Goal: Register for event/course

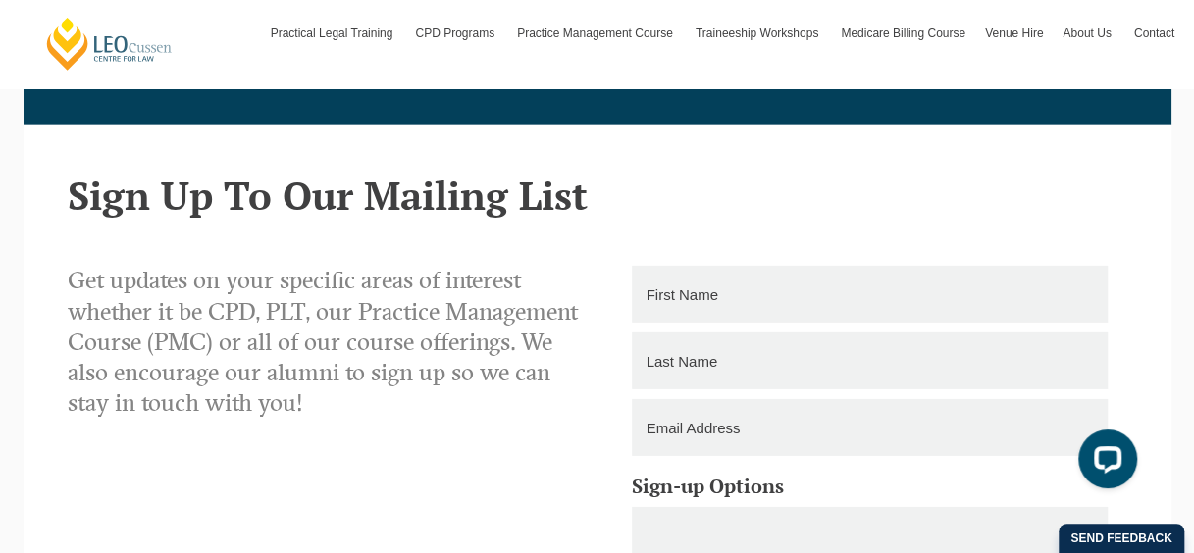
scroll to position [2635, 0]
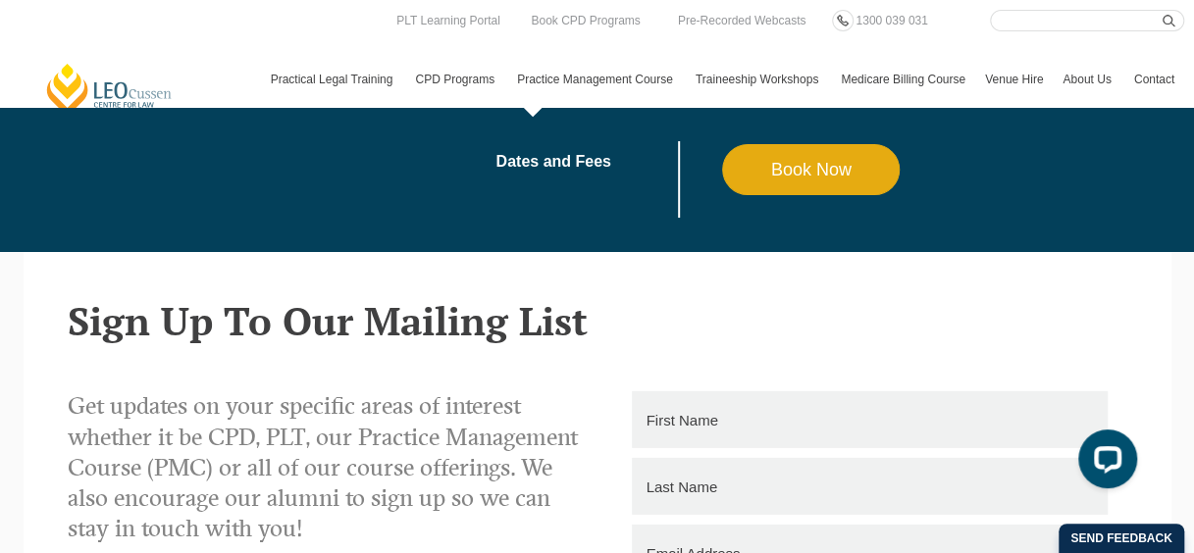
click at [561, 80] on link "Practice Management Course" at bounding box center [596, 79] width 179 height 57
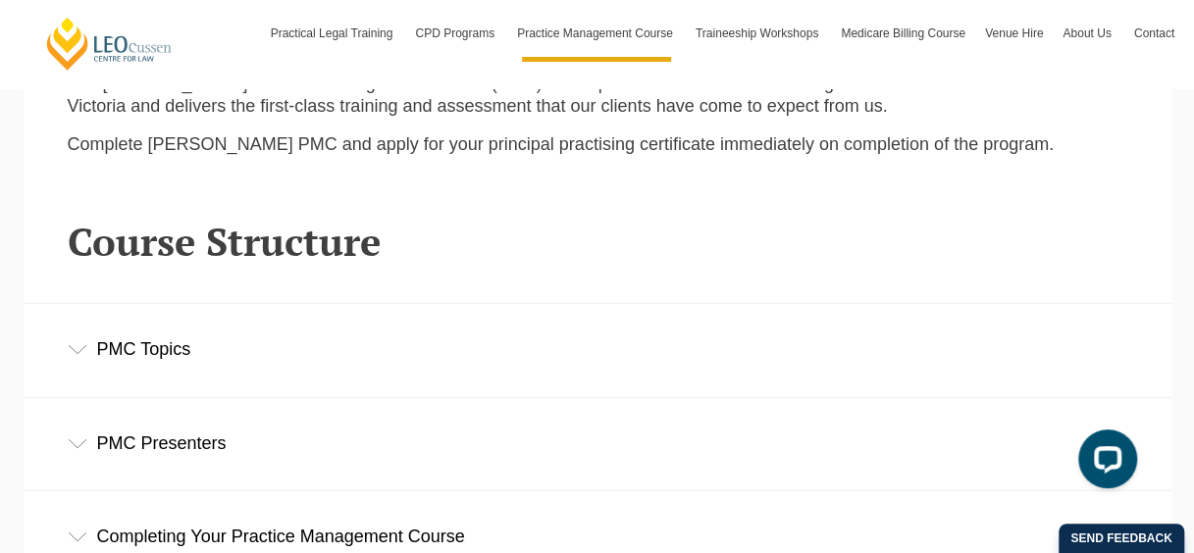
scroll to position [2551, 0]
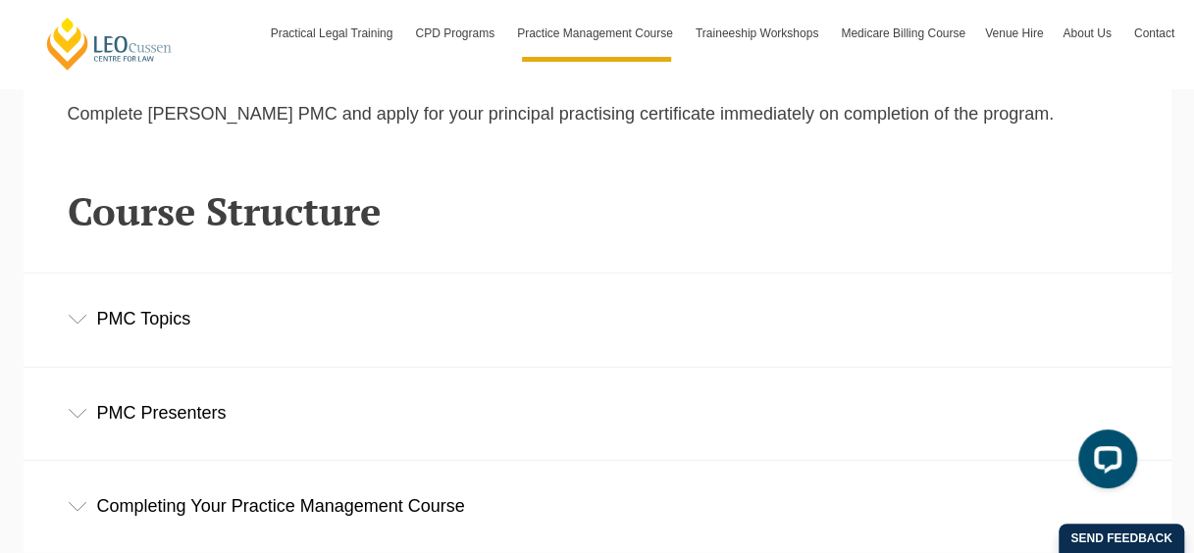
click at [251, 336] on div "PMC Topics" at bounding box center [598, 319] width 1148 height 91
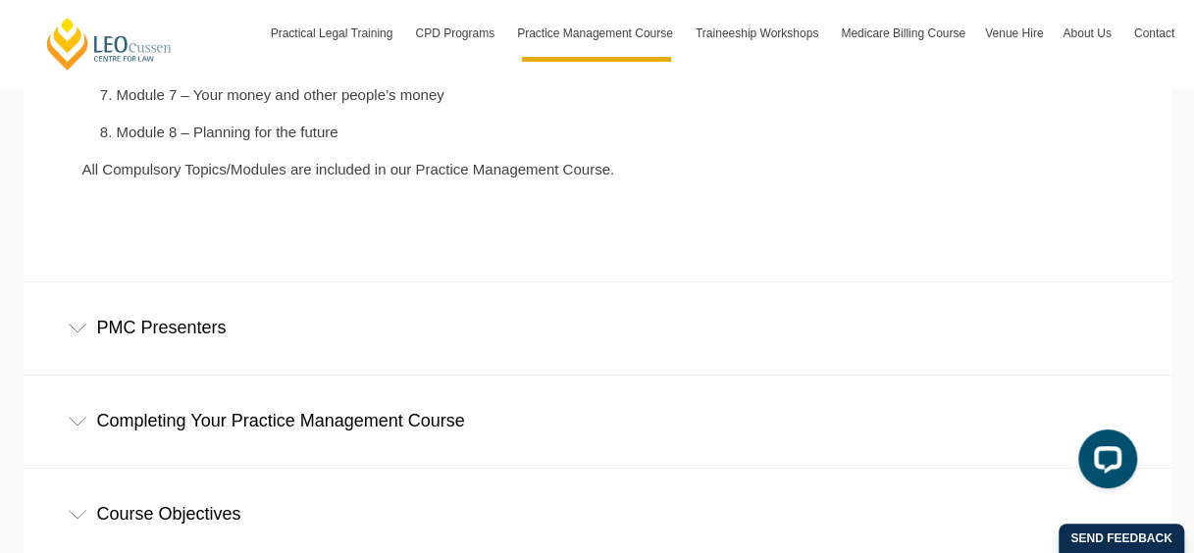
scroll to position [3139, 0]
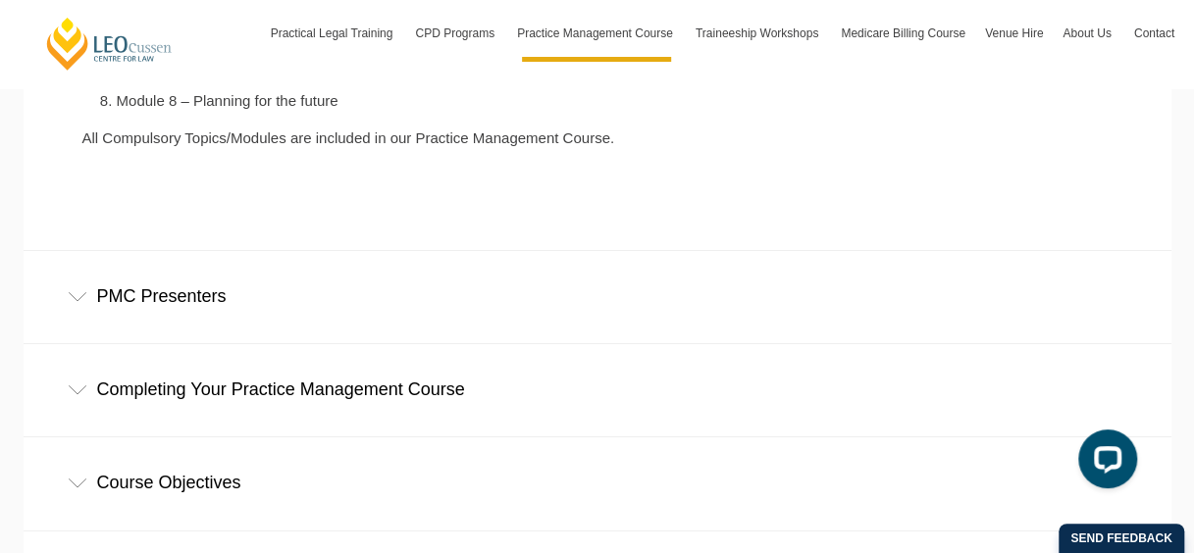
click at [254, 321] on div "PMC Presenters" at bounding box center [598, 296] width 1148 height 91
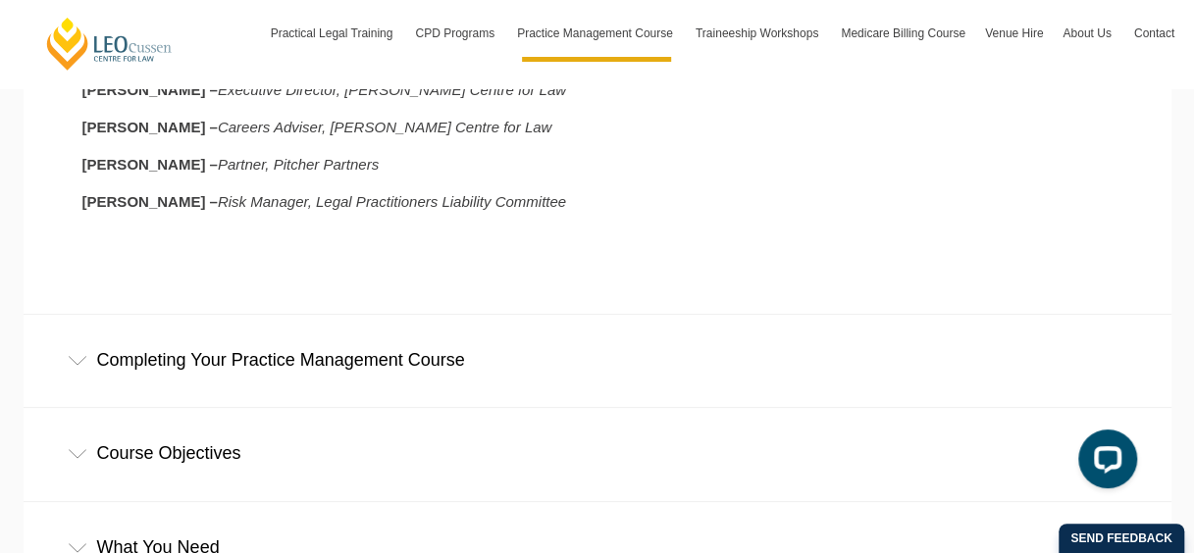
scroll to position [3630, 0]
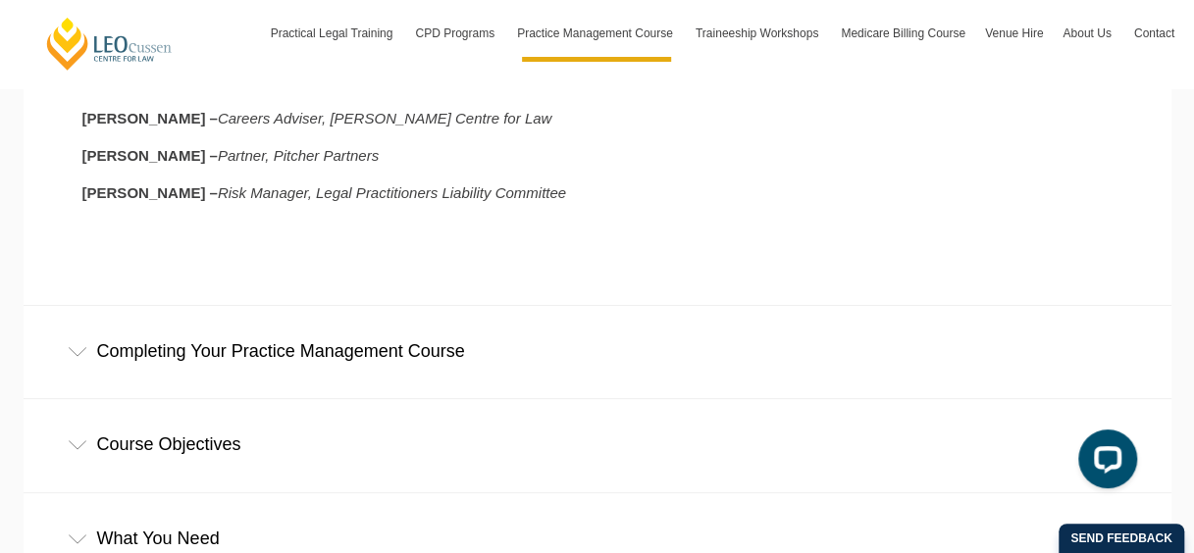
click at [254, 321] on div "Completing Your Practice Management Course" at bounding box center [598, 351] width 1148 height 91
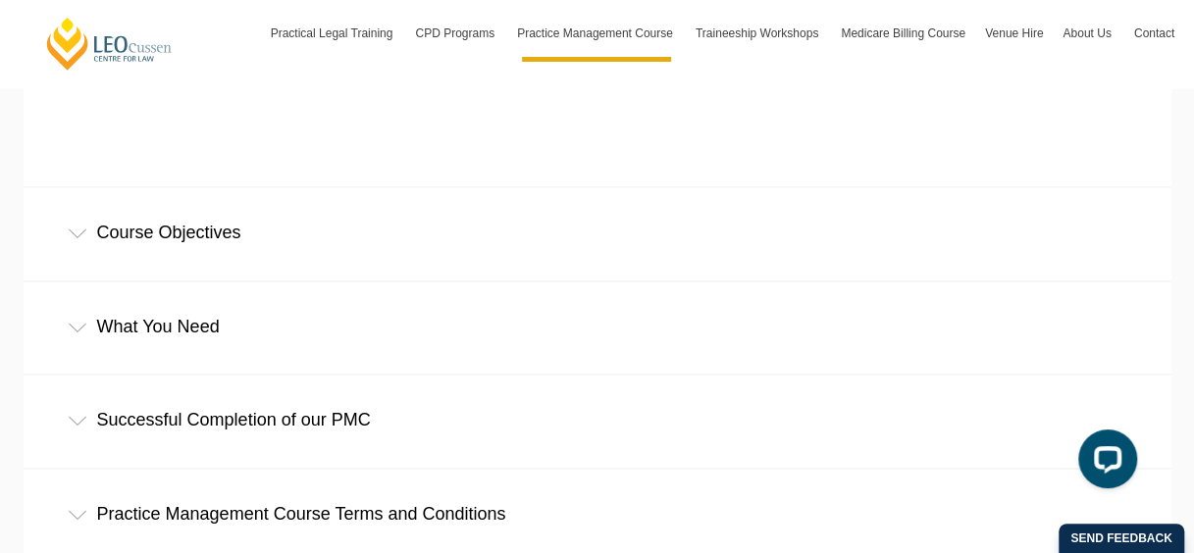
scroll to position [4807, 0]
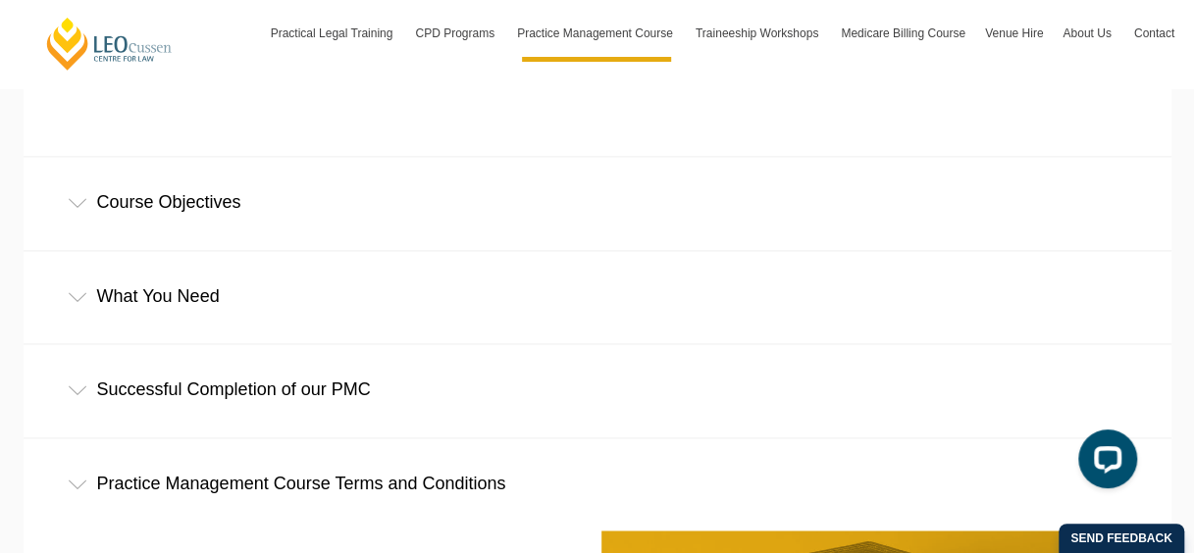
click at [255, 192] on div "Course Objectives" at bounding box center [598, 202] width 1148 height 91
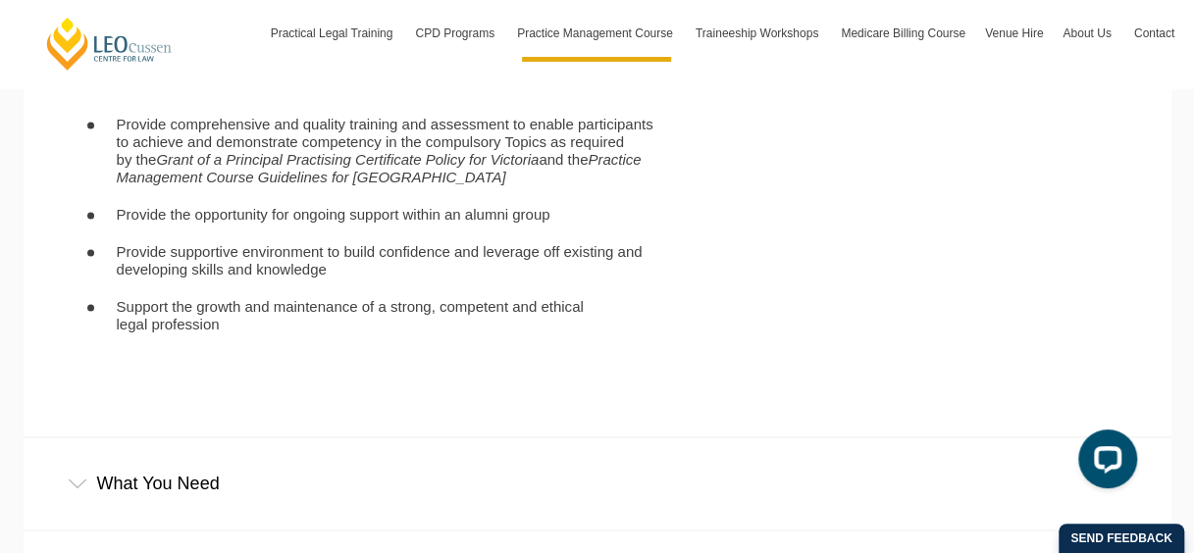
scroll to position [5101, 0]
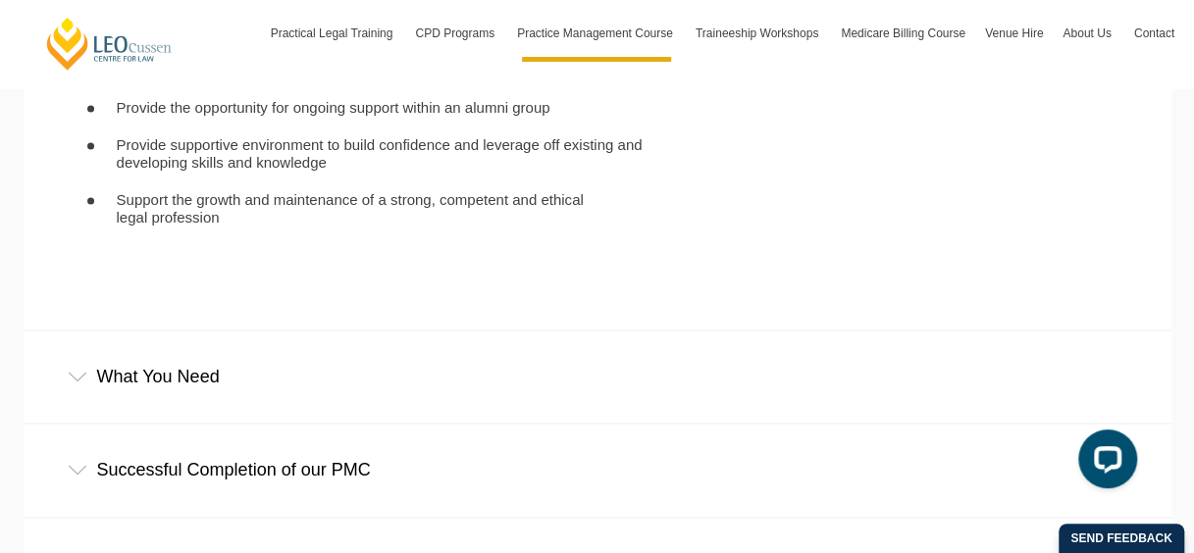
click at [147, 347] on div "What You Need" at bounding box center [598, 376] width 1148 height 91
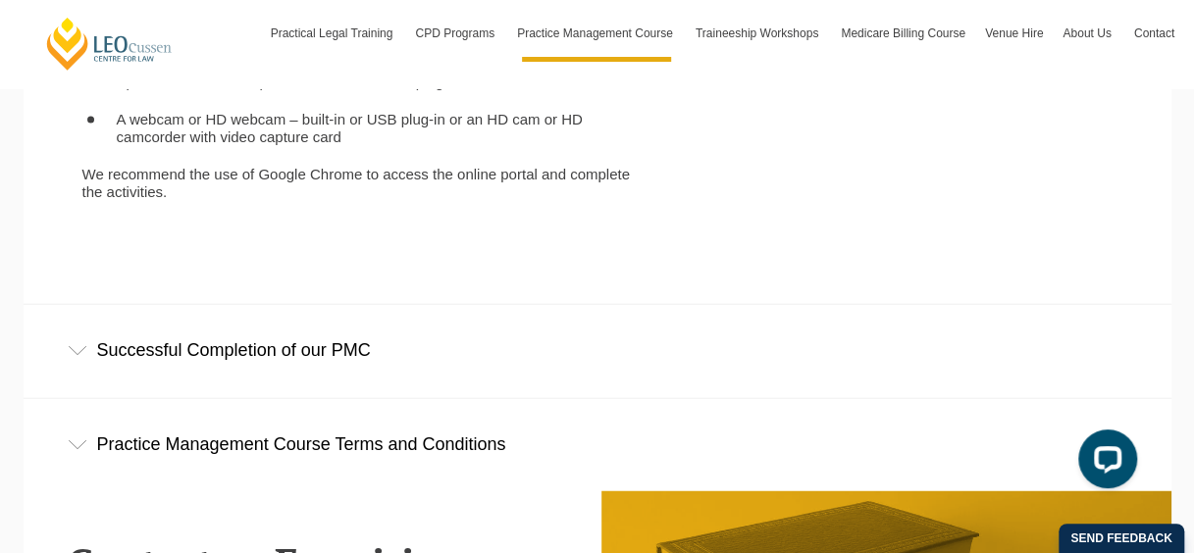
scroll to position [5690, 0]
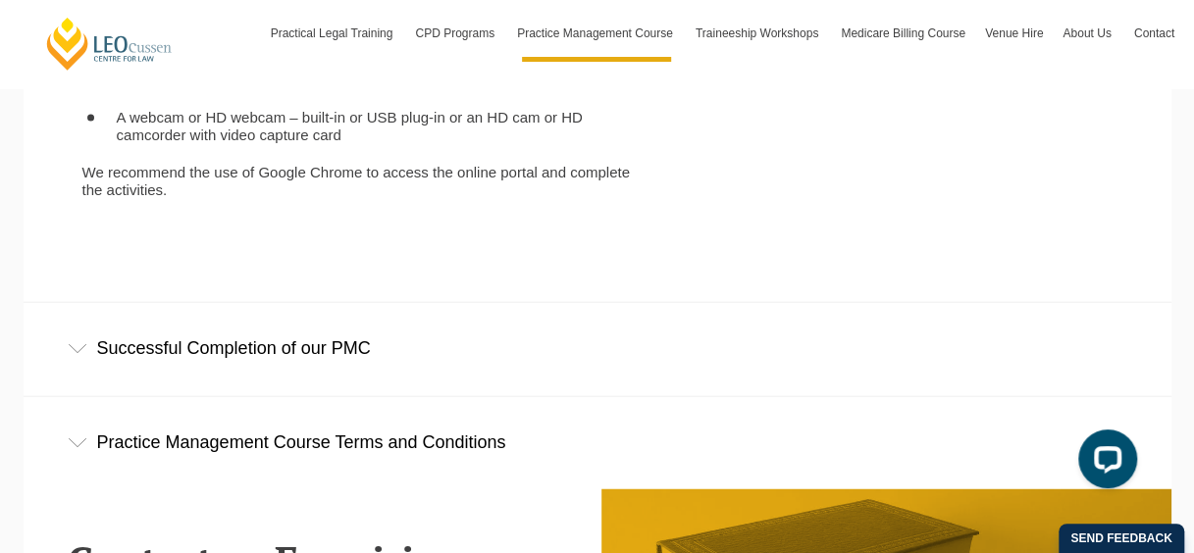
click at [147, 347] on div "Successful Completion of our PMC" at bounding box center [598, 348] width 1148 height 91
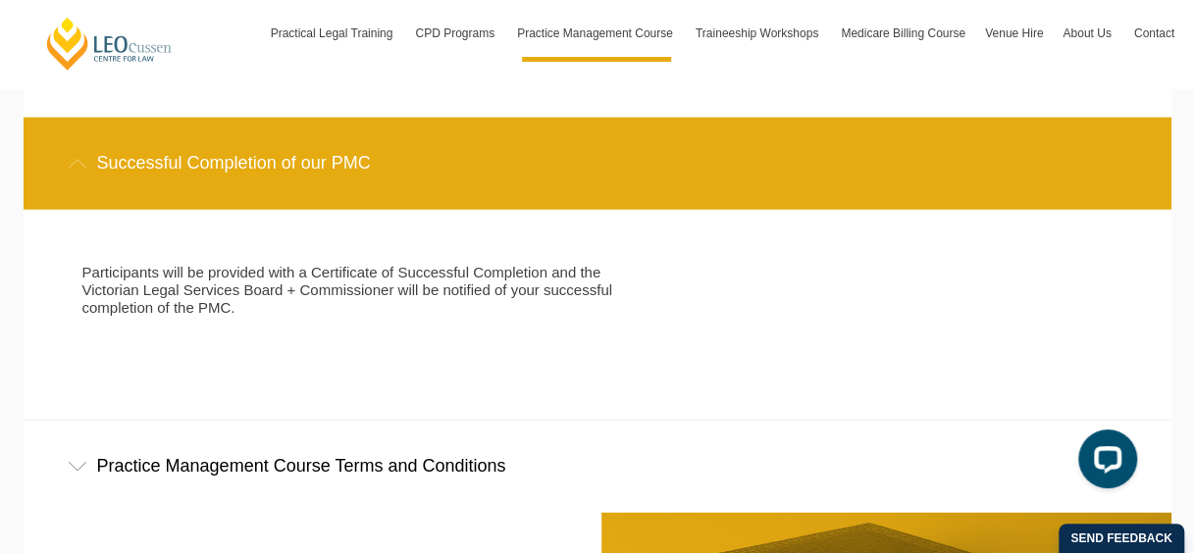
scroll to position [5984, 0]
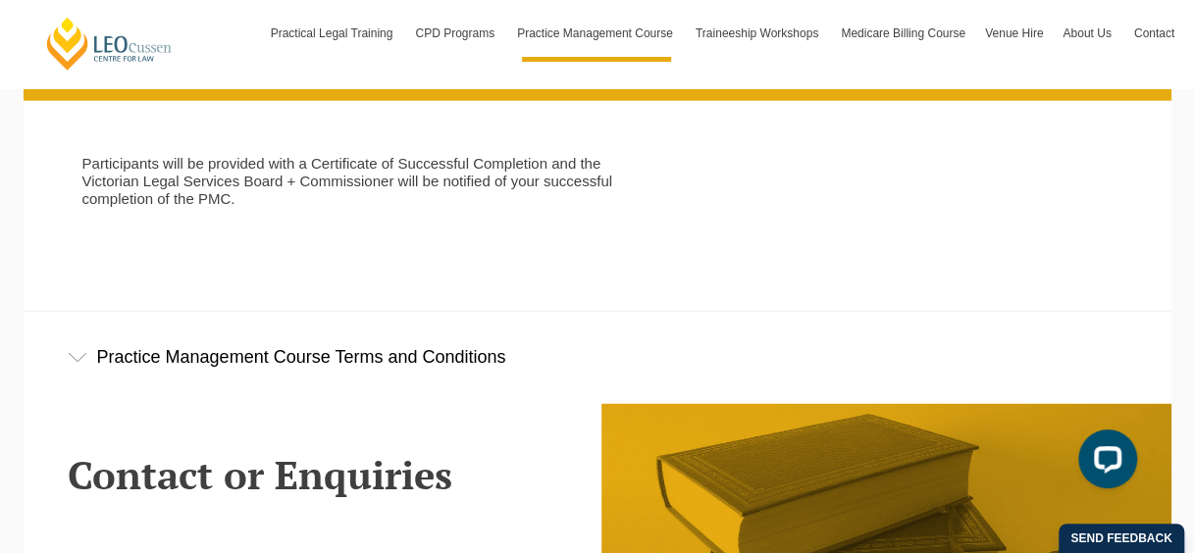
click at [147, 347] on div "Practice Management Course Terms and Conditions" at bounding box center [598, 357] width 1148 height 91
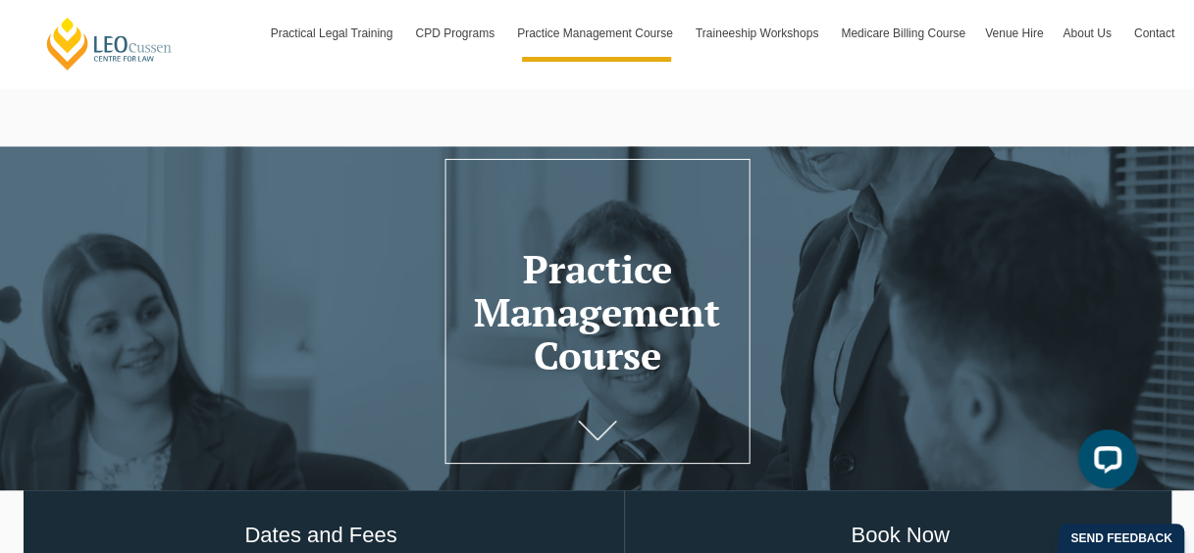
scroll to position [409, 0]
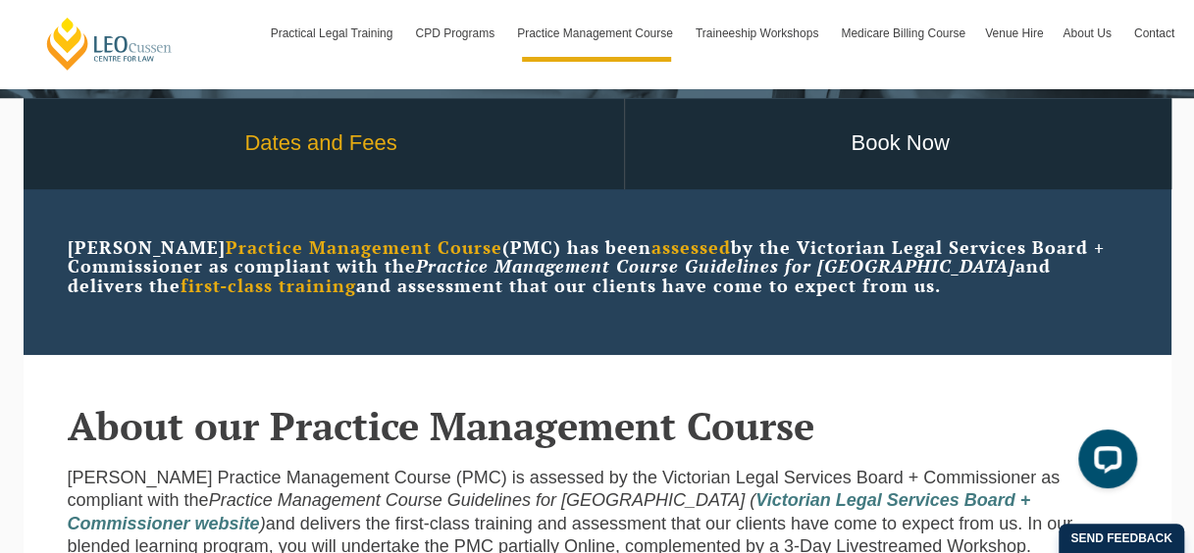
click at [284, 175] on link "Dates and Fees" at bounding box center [321, 143] width 605 height 91
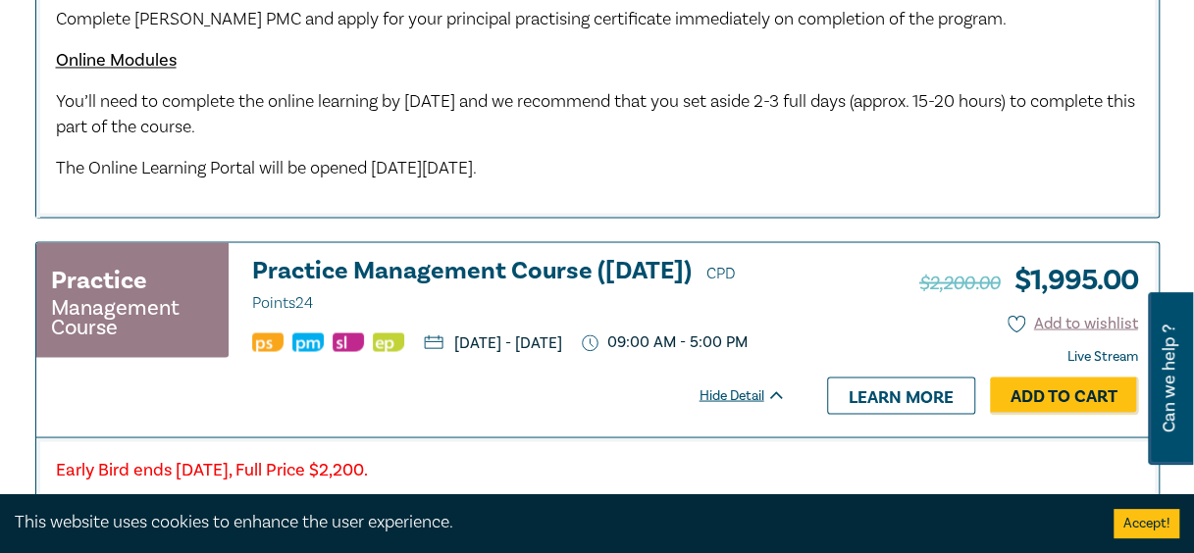
scroll to position [1599, 0]
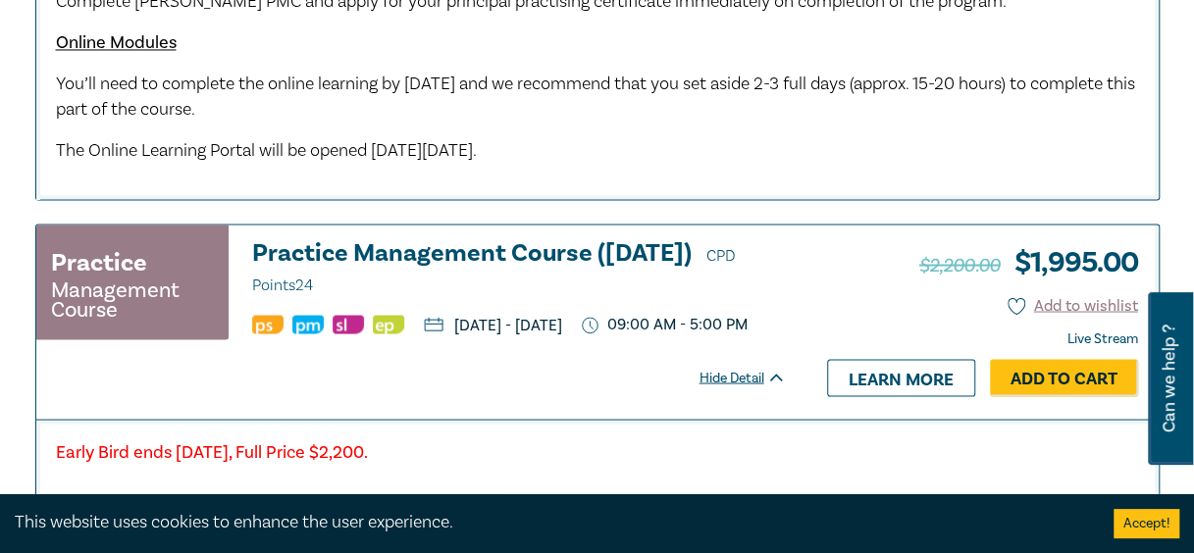
click at [288, 255] on h3 "Practice Management Course ([DATE]) CPD Points 24" at bounding box center [519, 268] width 534 height 59
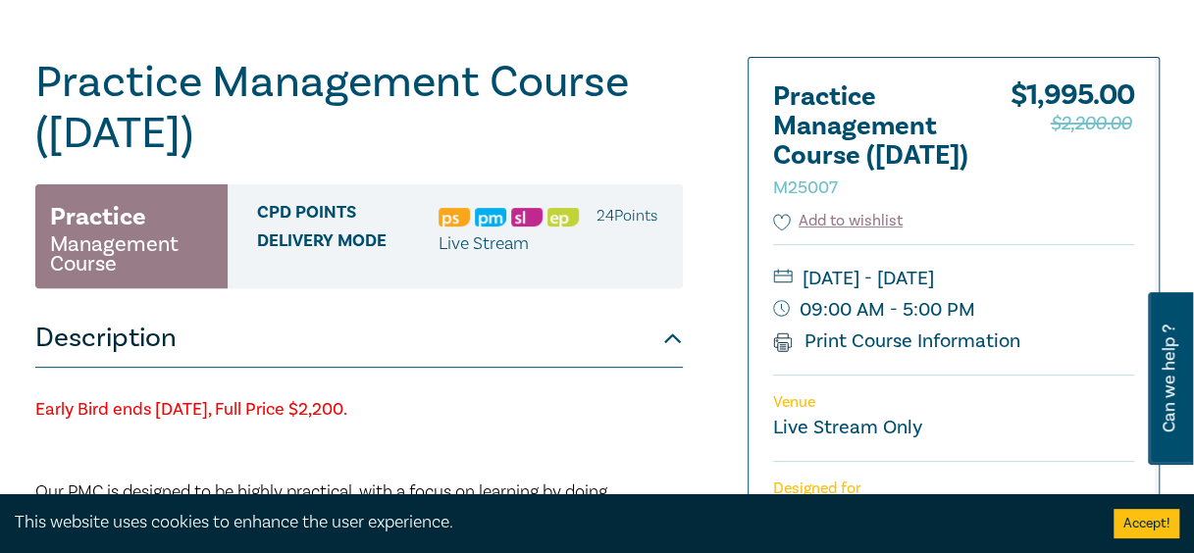
scroll to position [294, 0]
